Goal: Task Accomplishment & Management: Complete application form

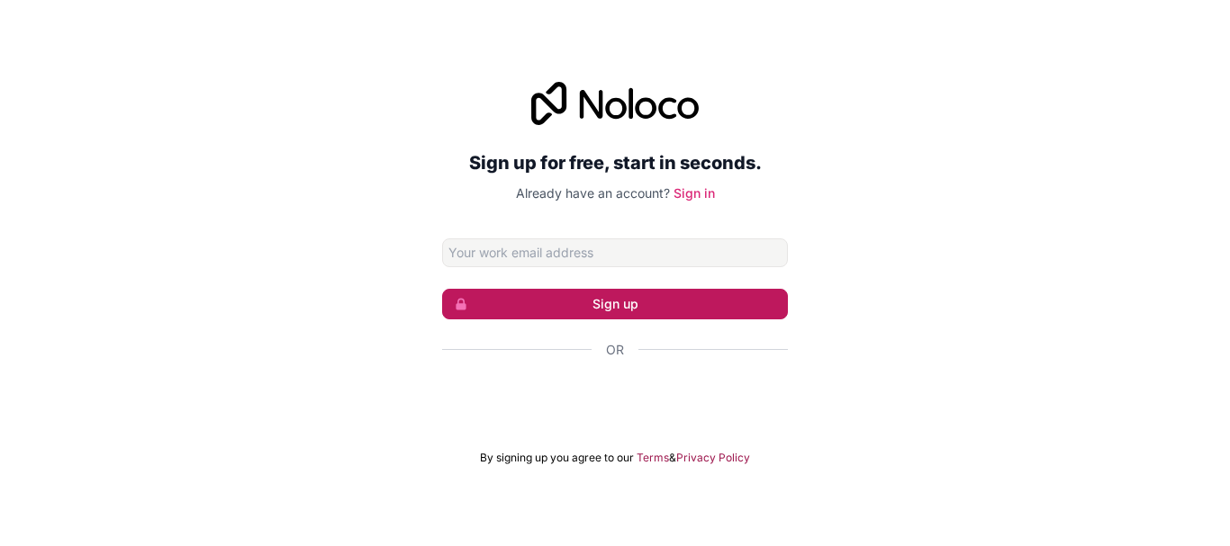
click at [636, 303] on button "Sign up" at bounding box center [615, 304] width 346 height 31
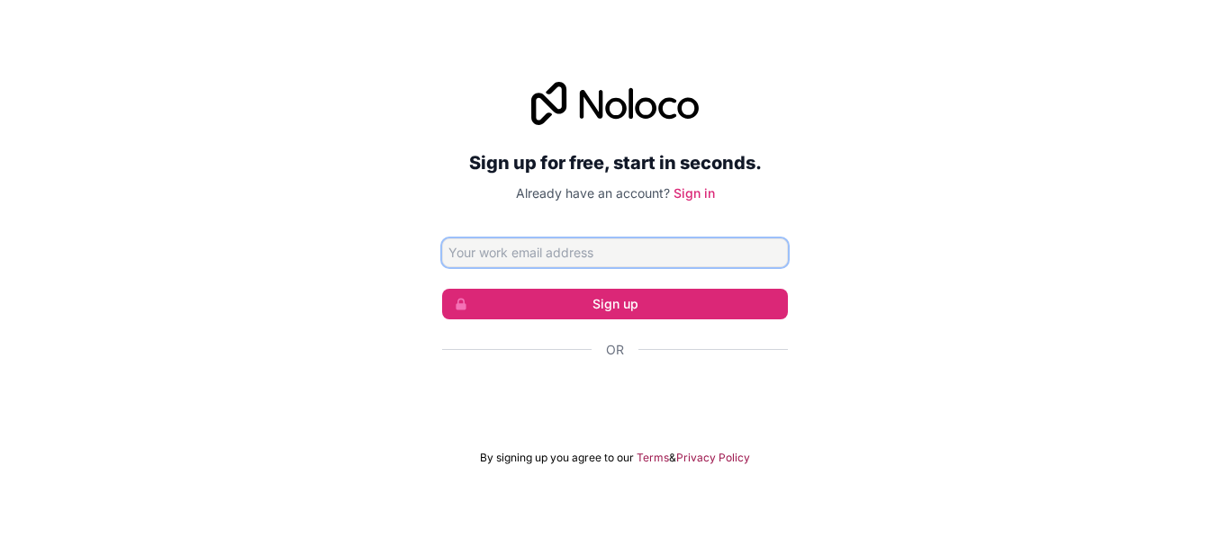
click at [510, 245] on input "Email address" at bounding box center [615, 253] width 346 height 29
click at [546, 257] on input "Email address" at bounding box center [615, 253] width 346 height 29
paste input "[EMAIL_ADDRESS][DOMAIN_NAME]"
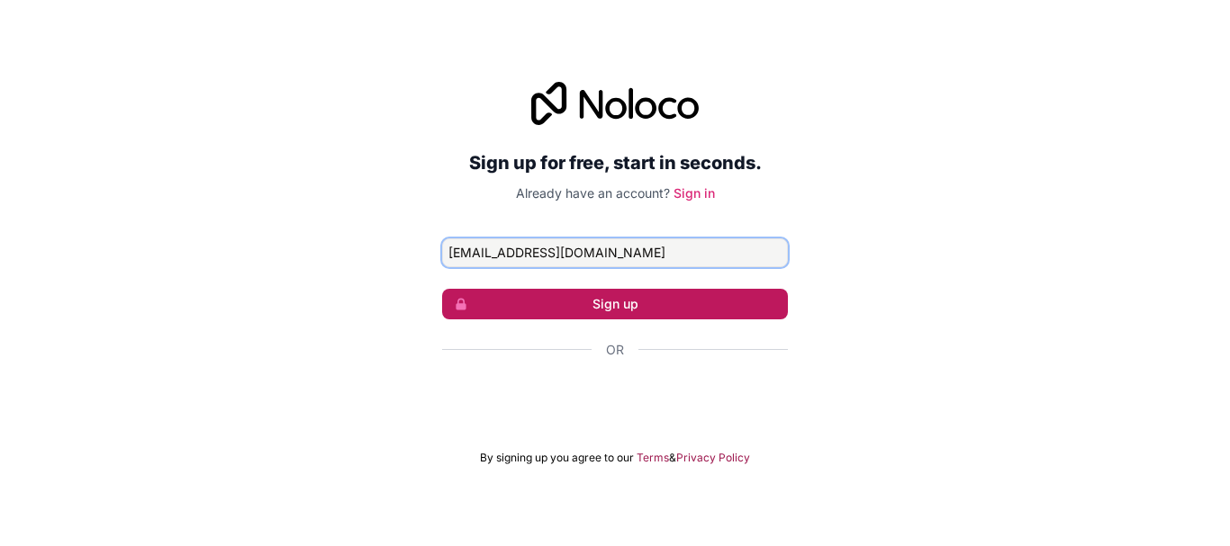
type input "[EMAIL_ADDRESS][DOMAIN_NAME]"
click at [504, 311] on button "Sign up" at bounding box center [615, 304] width 346 height 31
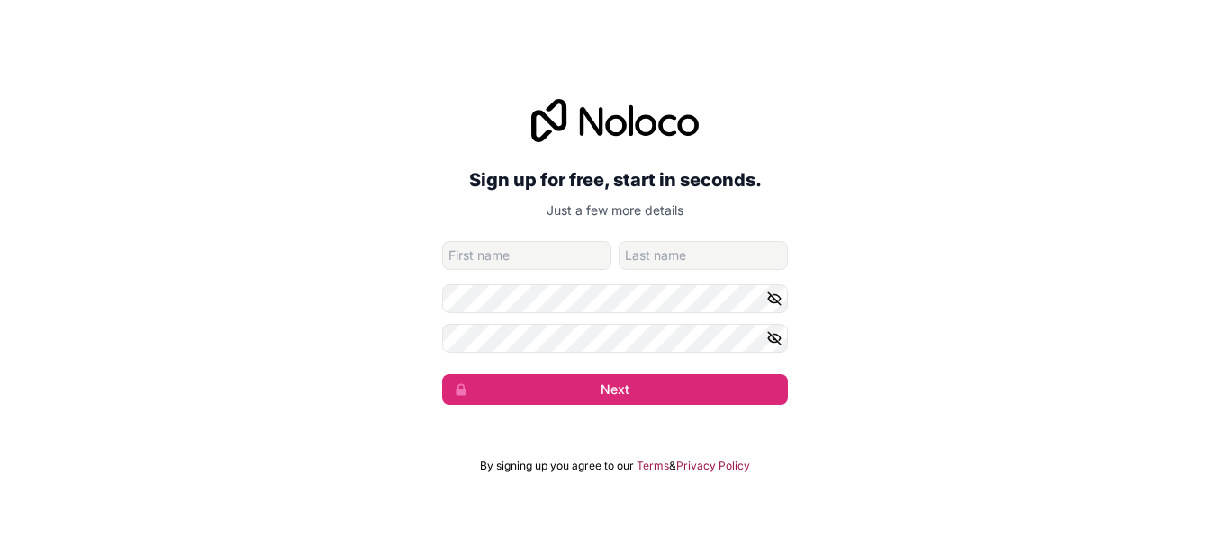
click at [476, 259] on input "given-name" at bounding box center [526, 255] width 169 height 29
type input "ش"
type input "ABDALLAH"
click at [647, 265] on input "family-name" at bounding box center [702, 255] width 169 height 29
type input "RABEA"
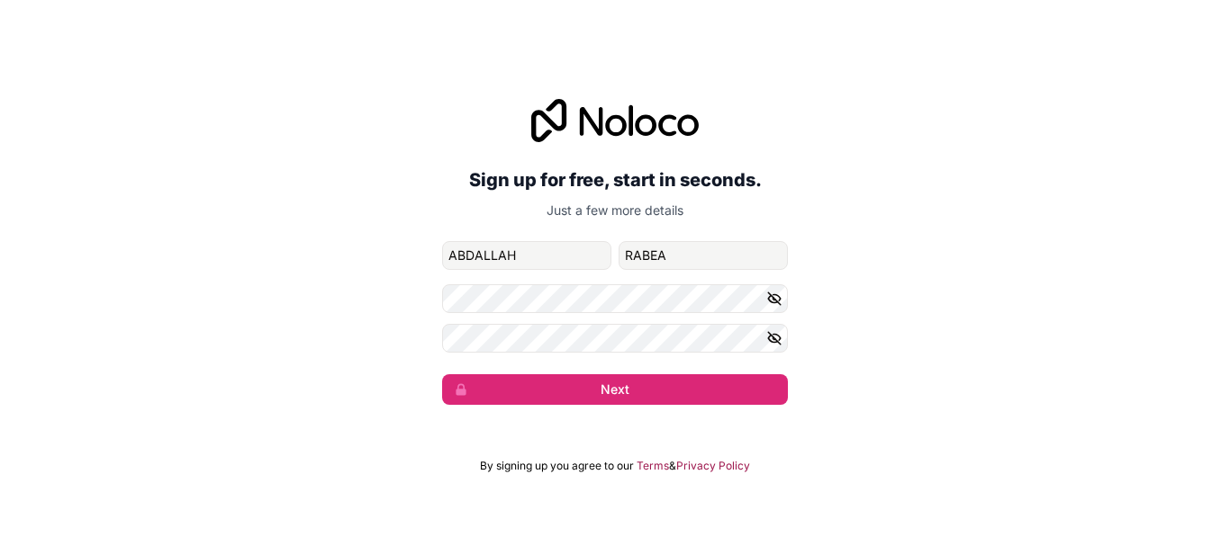
click at [591, 360] on form "[EMAIL_ADDRESS][DOMAIN_NAME] [PERSON_NAME] Next" at bounding box center [615, 323] width 346 height 164
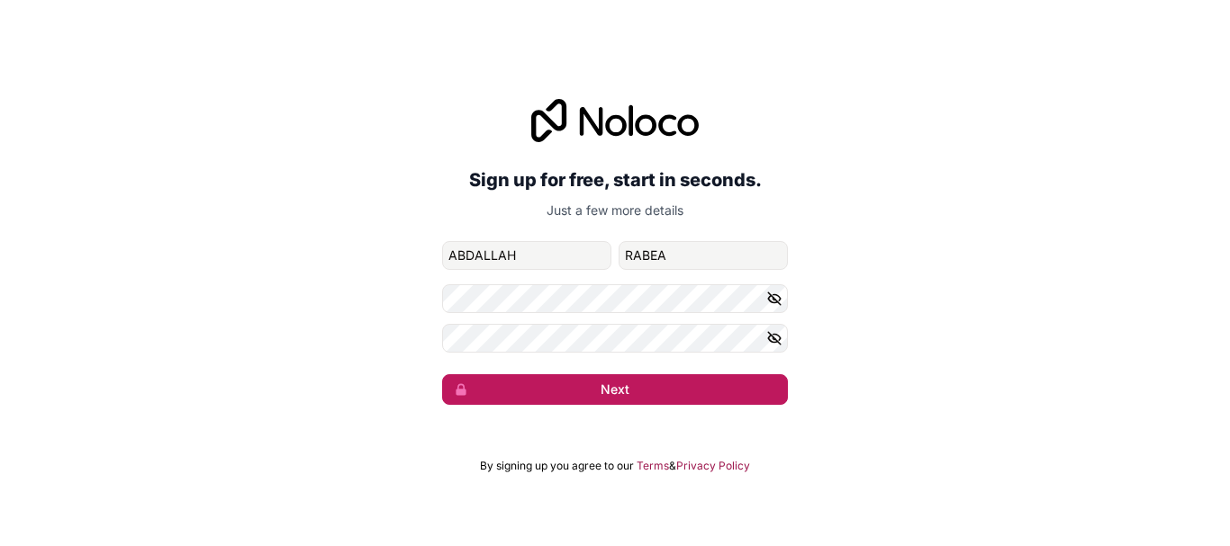
click at [597, 386] on button "Next" at bounding box center [615, 389] width 346 height 31
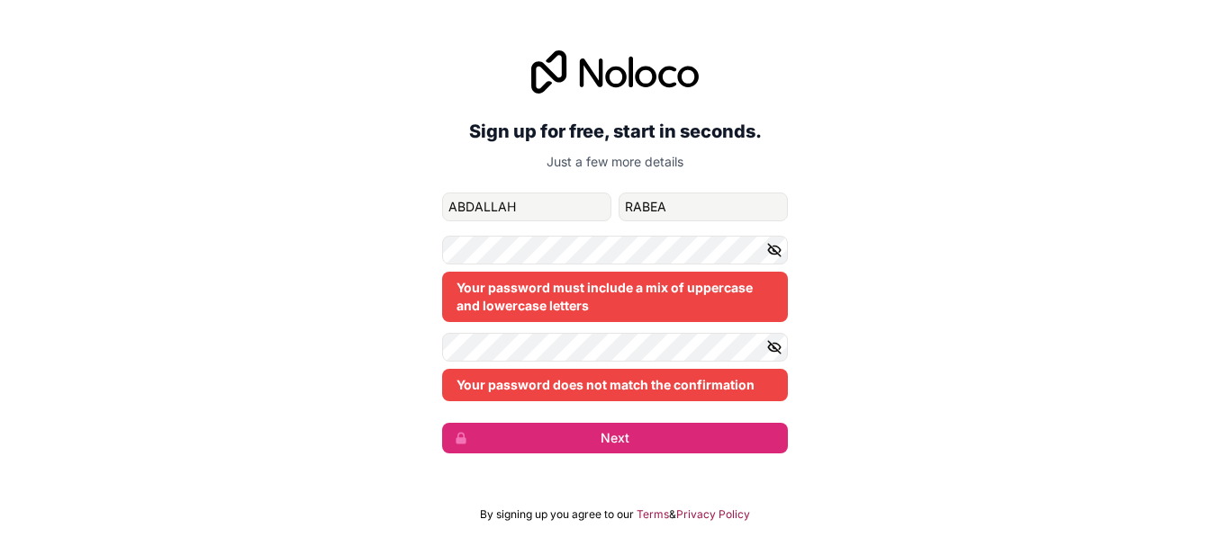
click at [777, 347] on icon "button" at bounding box center [774, 347] width 16 height 16
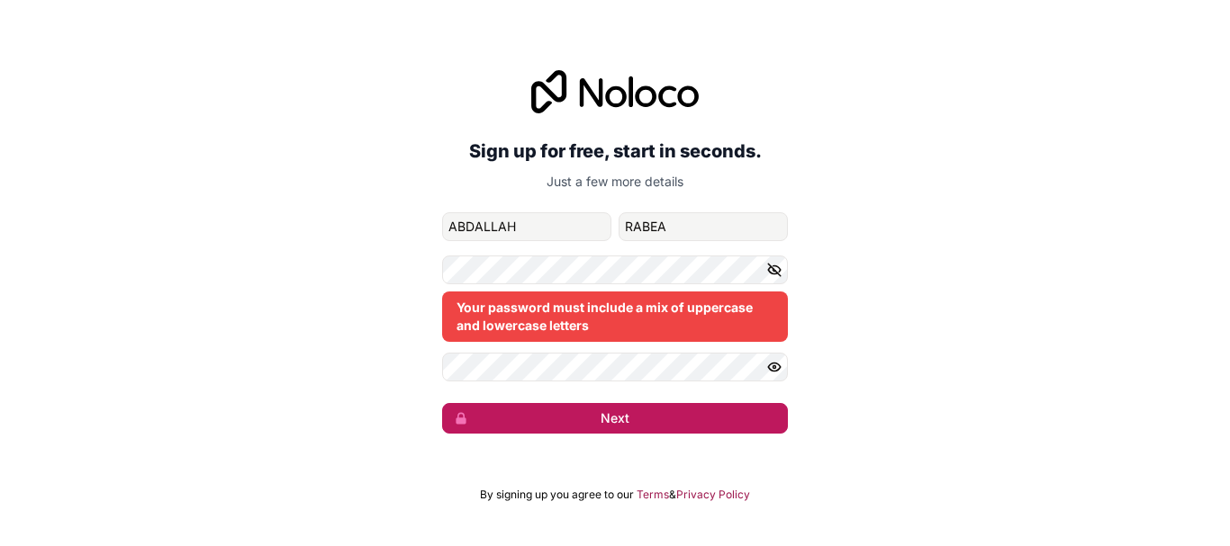
click at [537, 411] on button "Next" at bounding box center [615, 418] width 346 height 31
click at [537, 418] on button "Next" at bounding box center [615, 418] width 346 height 31
click at [787, 273] on button "button" at bounding box center [777, 270] width 22 height 29
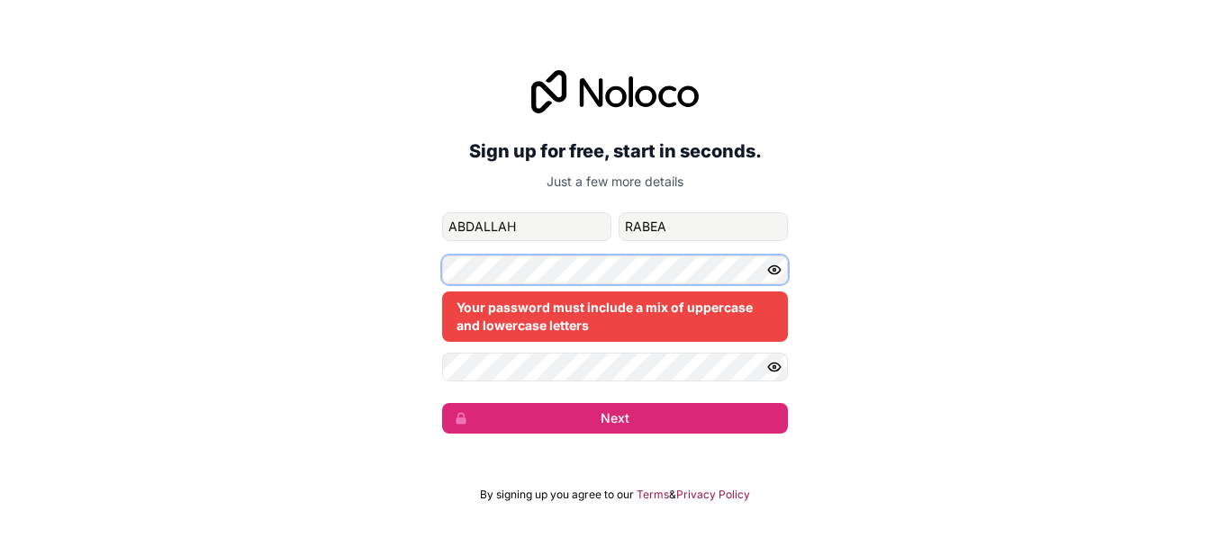
click at [438, 273] on div "Sign up for free, start in seconds. Just a few more details [EMAIL_ADDRESS][DOM…" at bounding box center [615, 252] width 1230 height 414
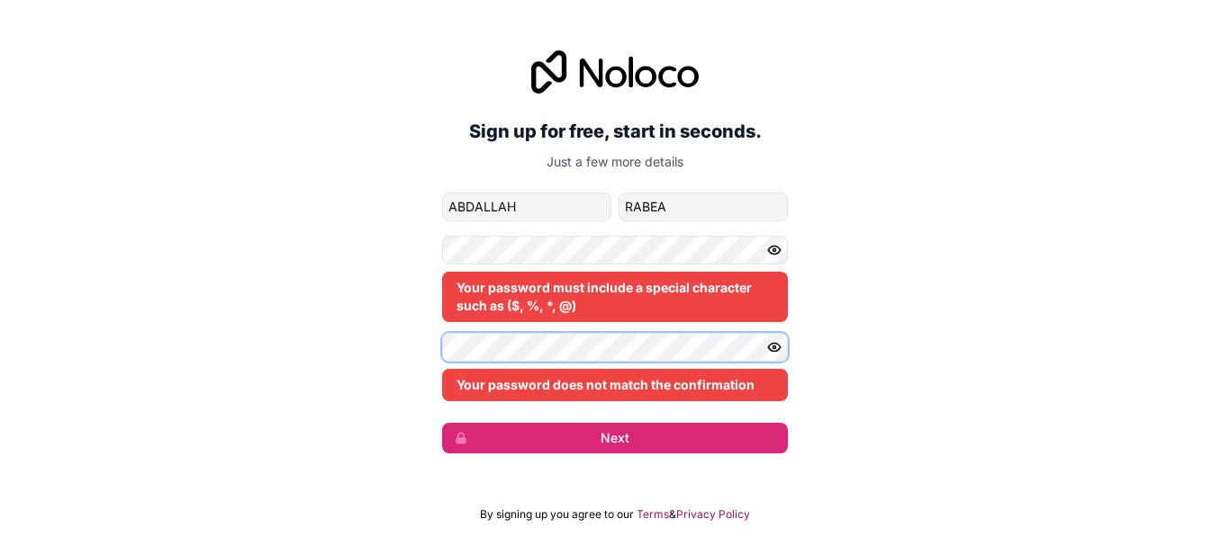
click at [430, 356] on div "Sign up for free, start in seconds. Just a few more details [EMAIL_ADDRESS][DOM…" at bounding box center [615, 252] width 1230 height 454
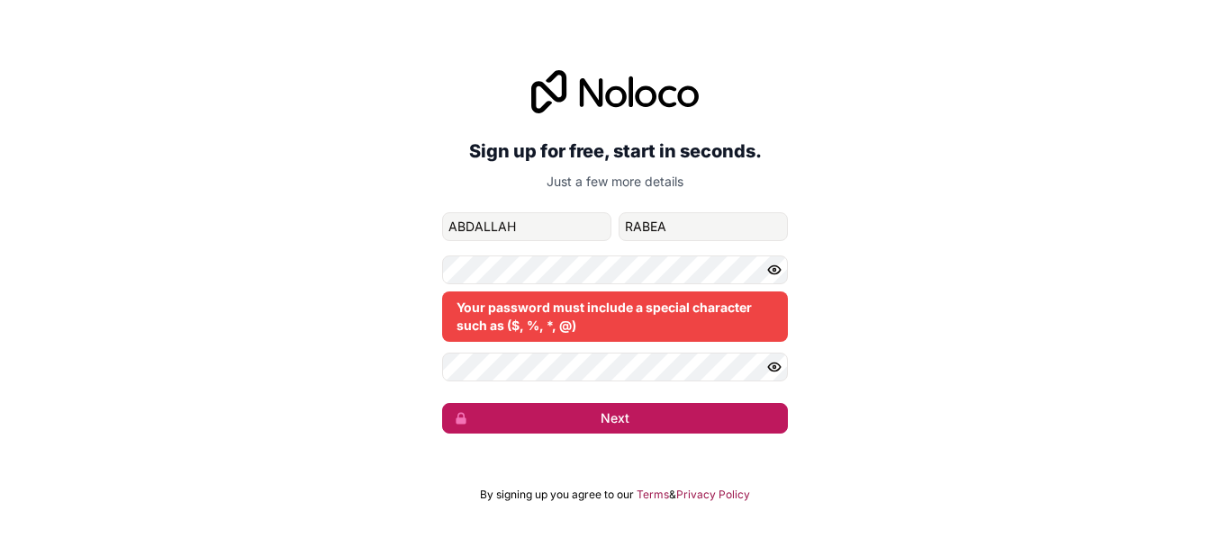
click at [602, 420] on button "Next" at bounding box center [615, 418] width 346 height 31
click at [492, 418] on button "Next" at bounding box center [615, 418] width 346 height 31
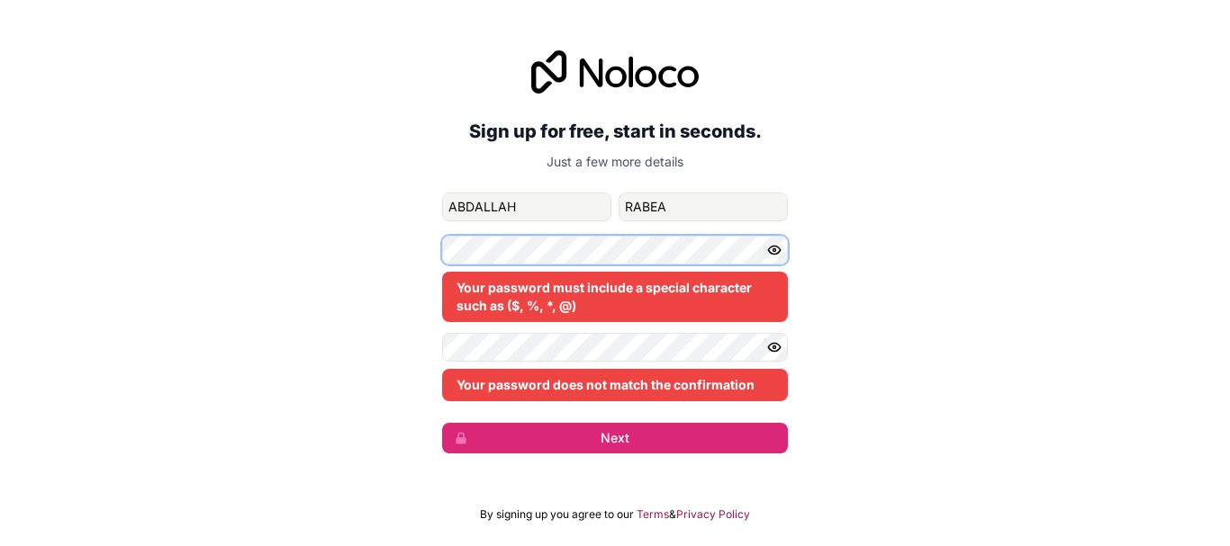
click at [501, 265] on div "Your password must include a special character such as ($, %, *, @)" at bounding box center [615, 279] width 346 height 86
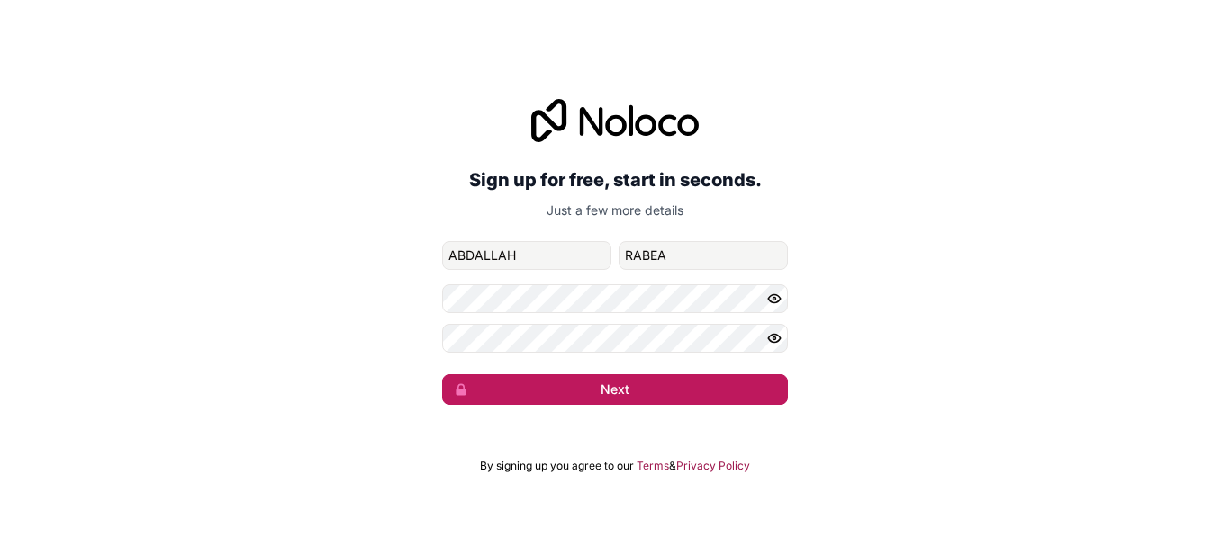
click at [659, 388] on button "Next" at bounding box center [615, 389] width 346 height 31
